Goal: Task Accomplishment & Management: Manage account settings

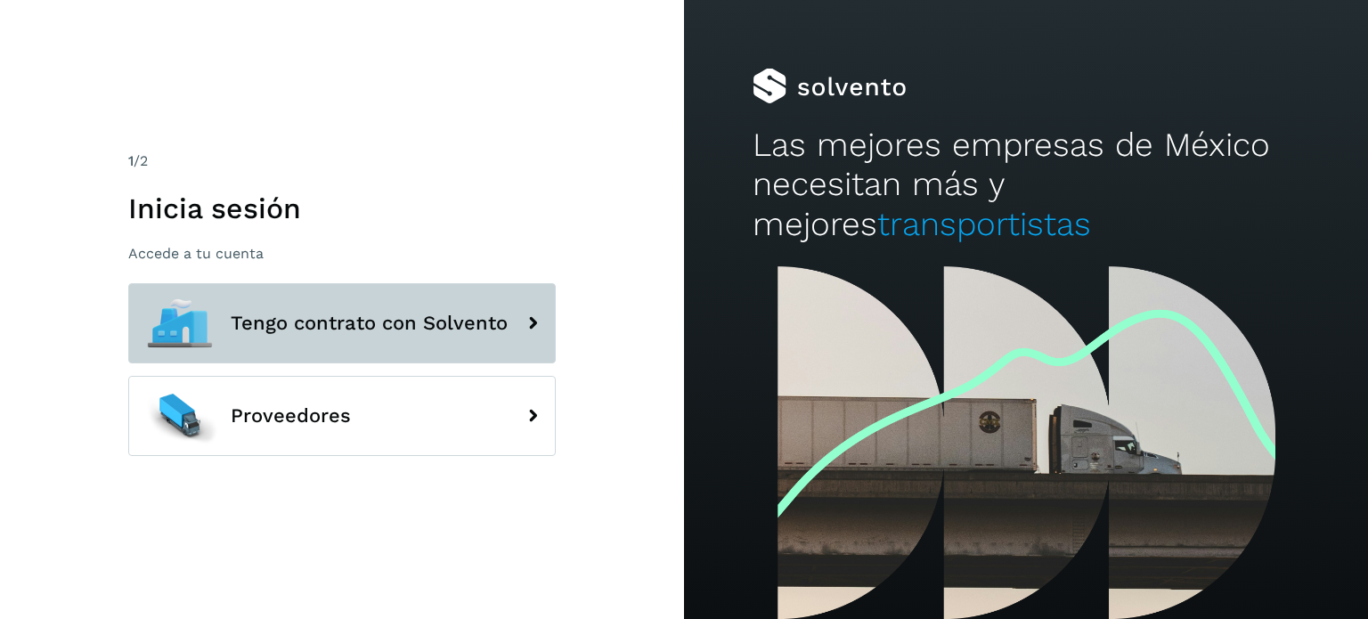
click at [478, 323] on span "Tengo contrato con Solvento" at bounding box center [369, 323] width 277 height 21
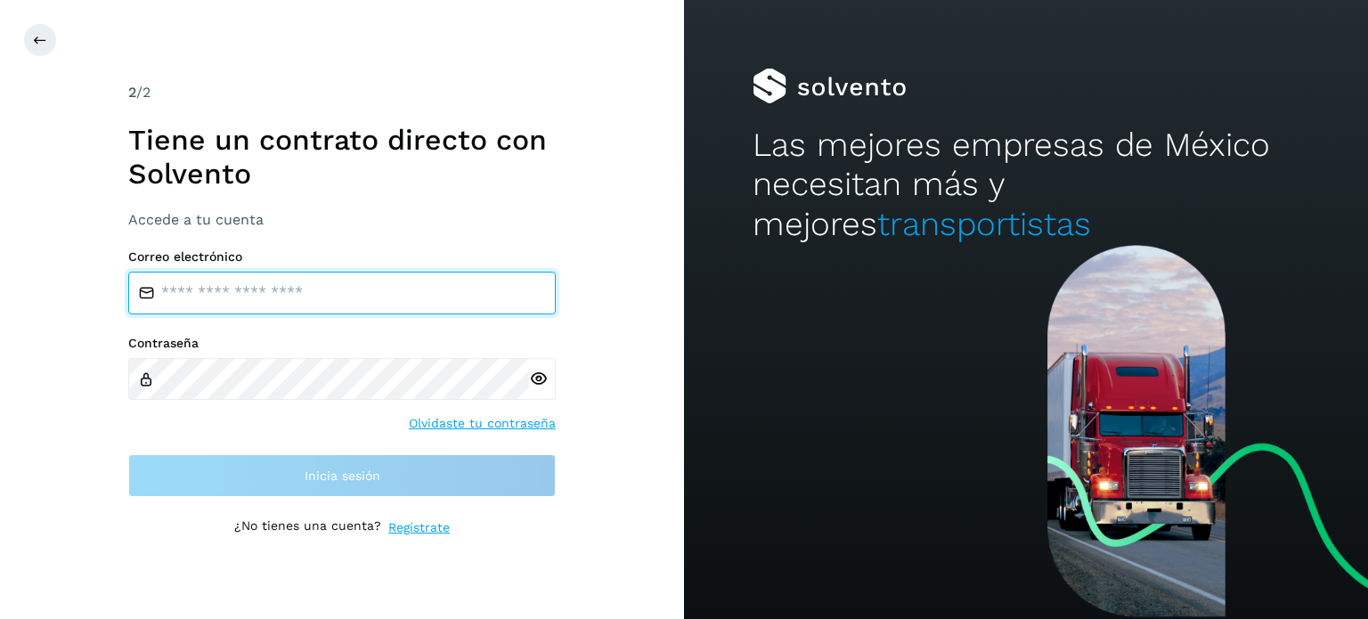
click at [326, 288] on input "email" at bounding box center [341, 293] width 427 height 43
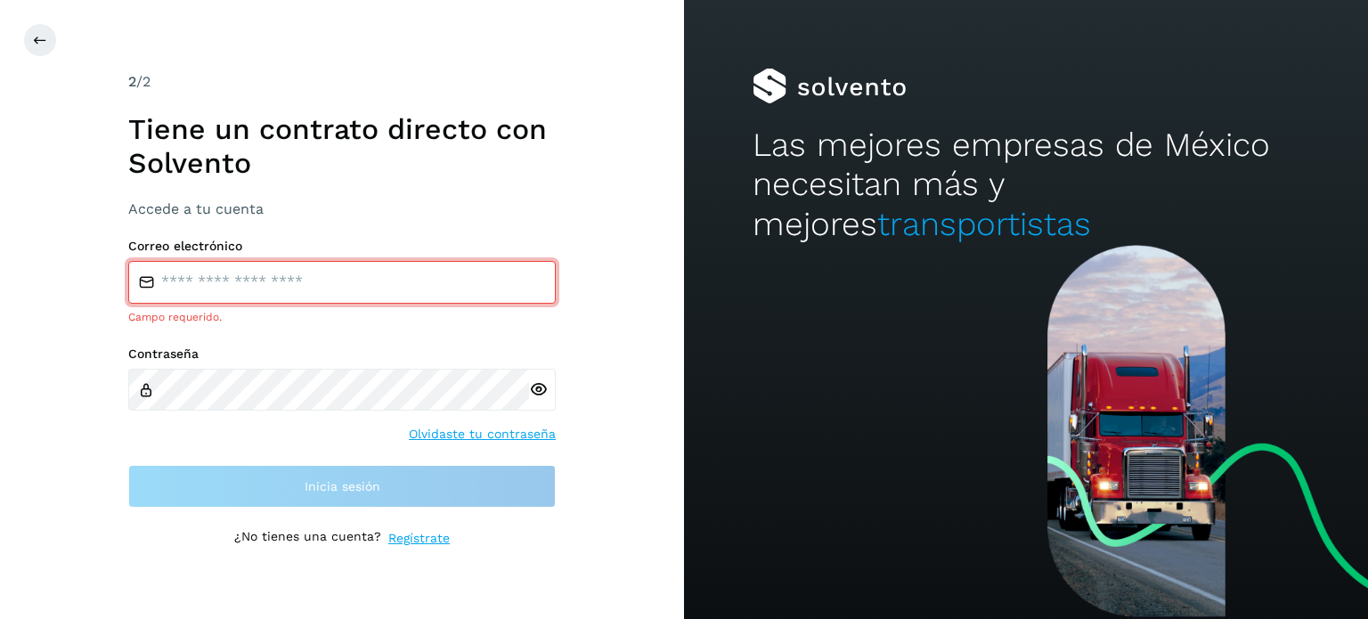
type input "**********"
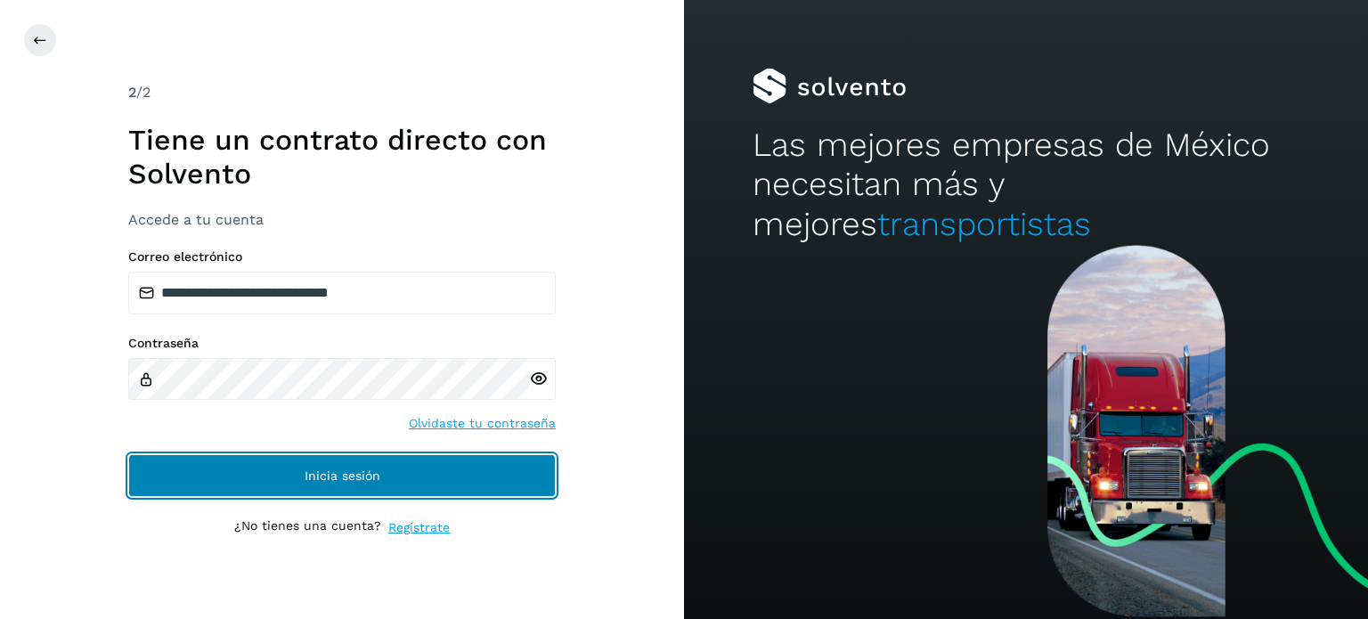
click at [332, 472] on span "Inicia sesión" at bounding box center [343, 475] width 76 height 12
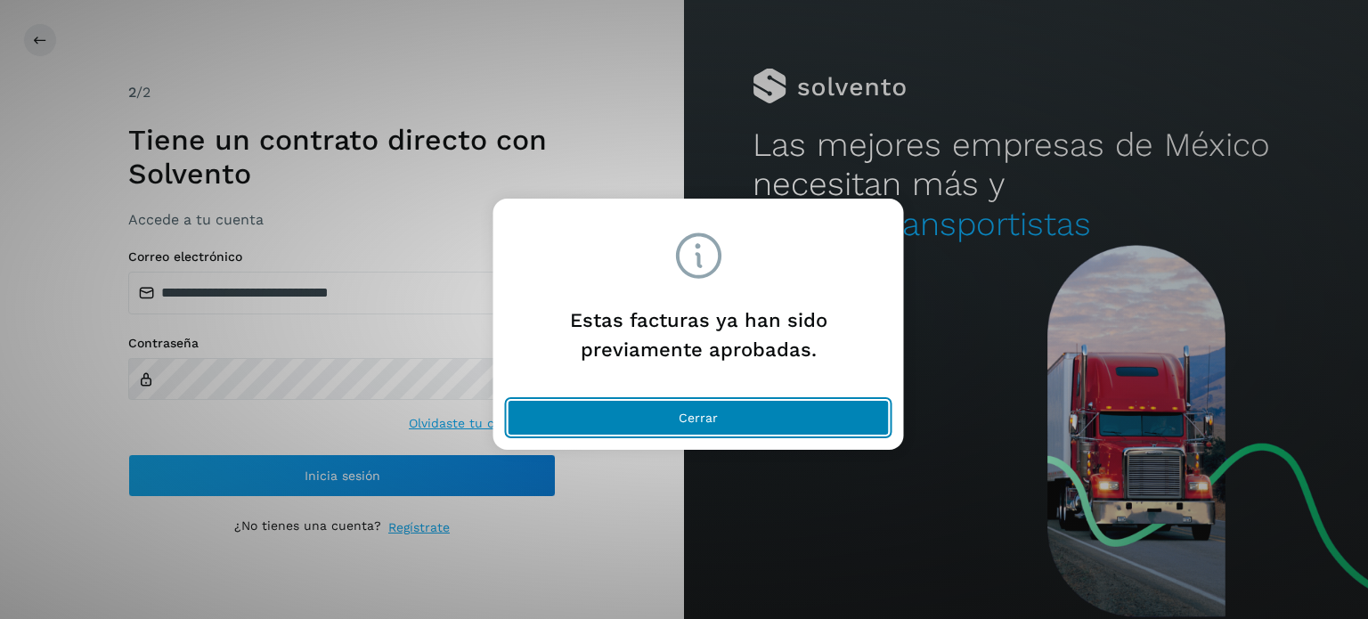
click at [562, 417] on button "Cerrar" at bounding box center [699, 418] width 382 height 36
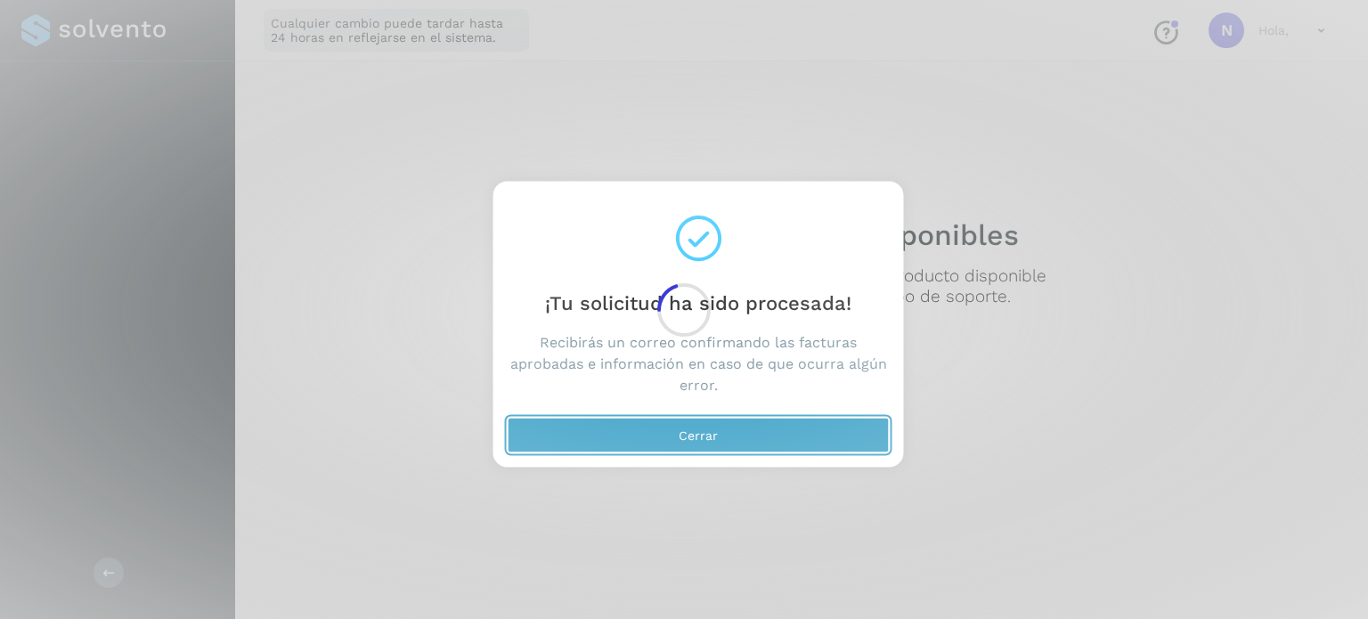
click at [605, 435] on button "Cerrar" at bounding box center [699, 435] width 382 height 36
